Goal: Information Seeking & Learning: Learn about a topic

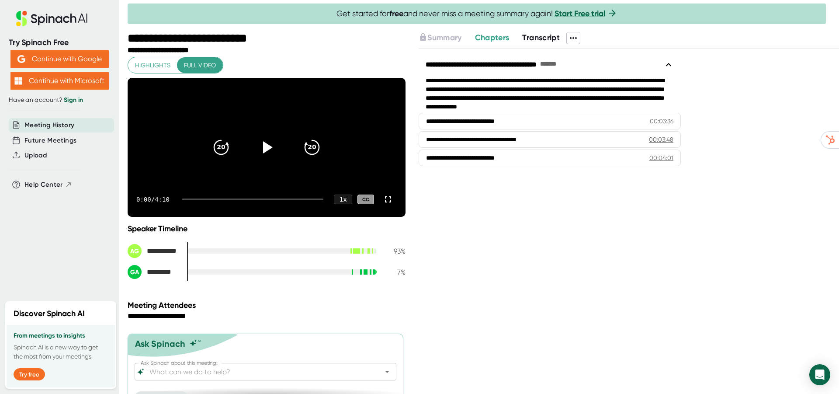
click at [539, 40] on span "Transcript" at bounding box center [541, 38] width 38 height 10
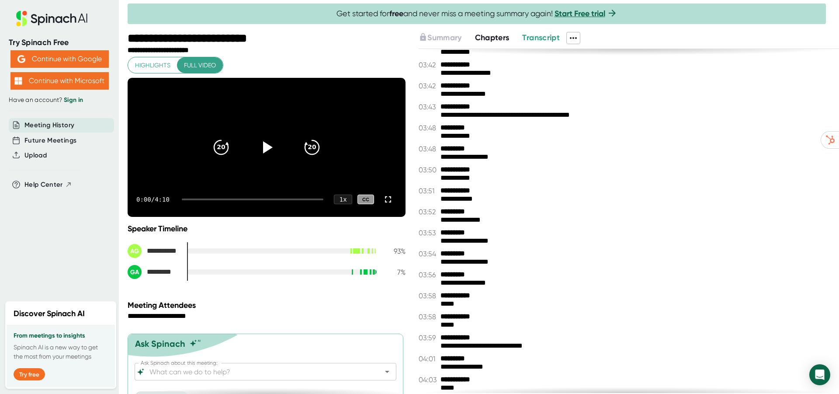
scroll to position [185, 0]
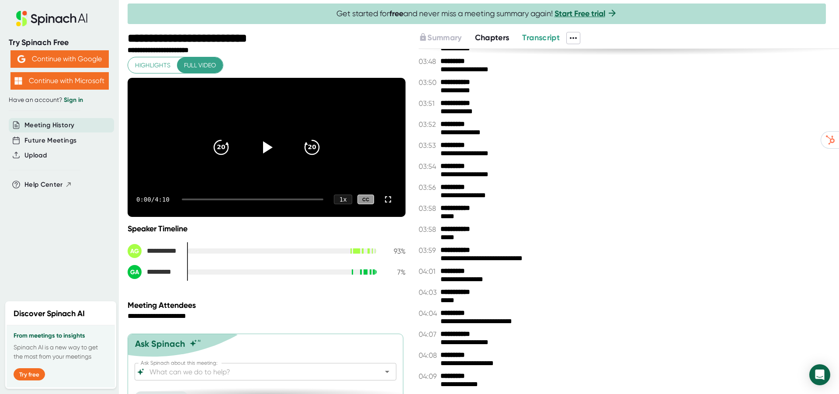
click at [150, 62] on span "Highlights" at bounding box center [152, 65] width 35 height 11
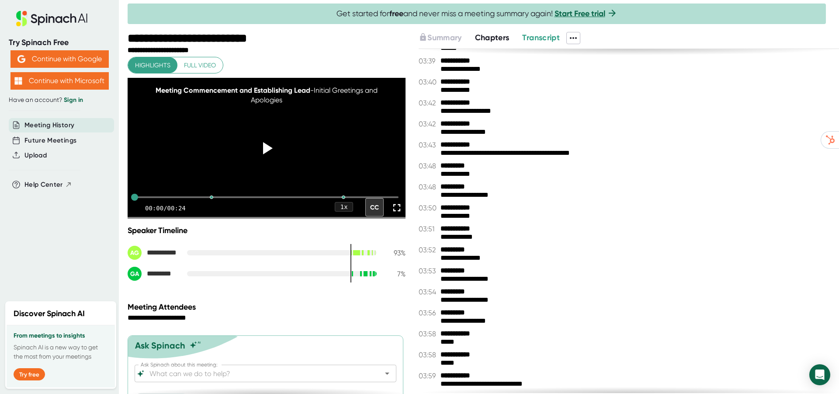
scroll to position [10, 0]
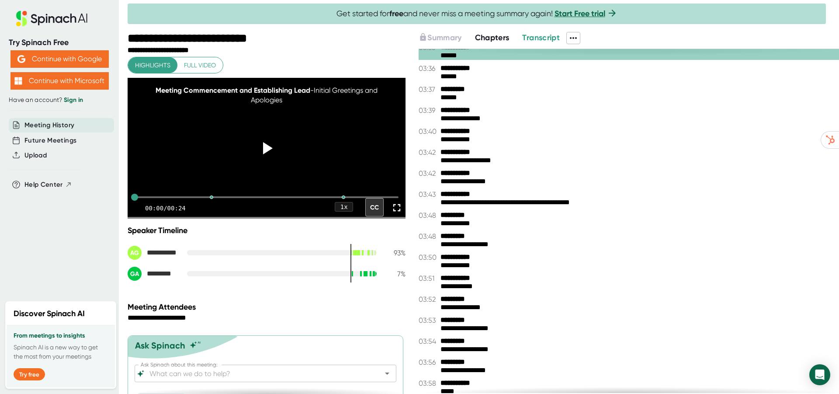
click at [499, 36] on span "Chapters" at bounding box center [492, 38] width 35 height 10
